Goal: Transaction & Acquisition: Purchase product/service

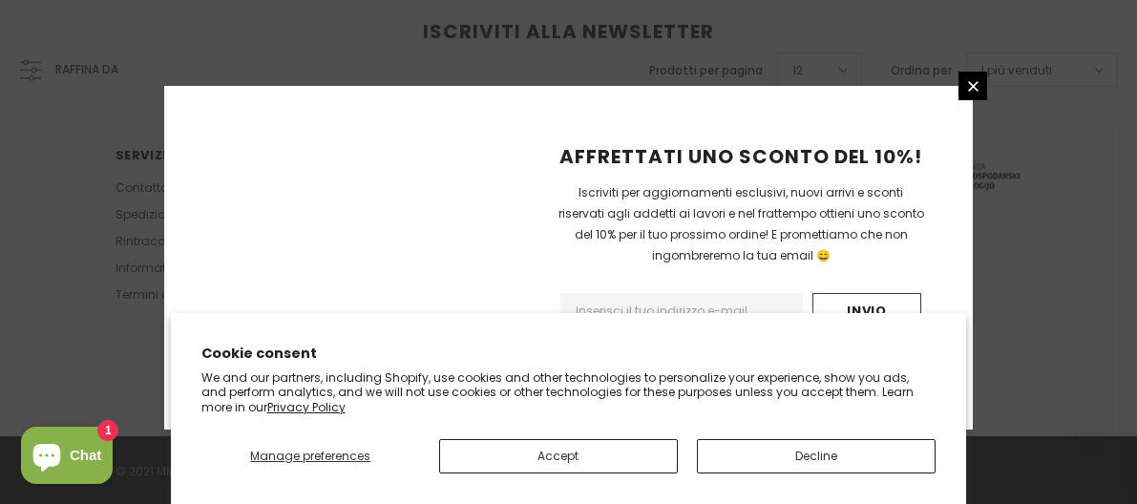
scroll to position [1493, 0]
